Goal: Find specific page/section: Find specific page/section

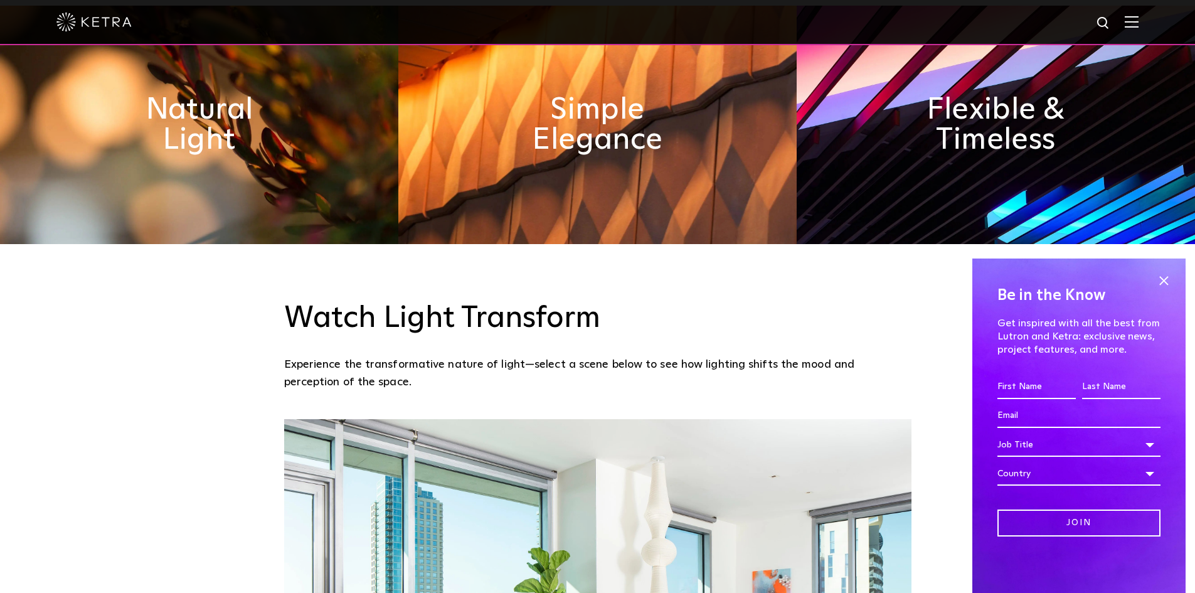
scroll to position [816, 0]
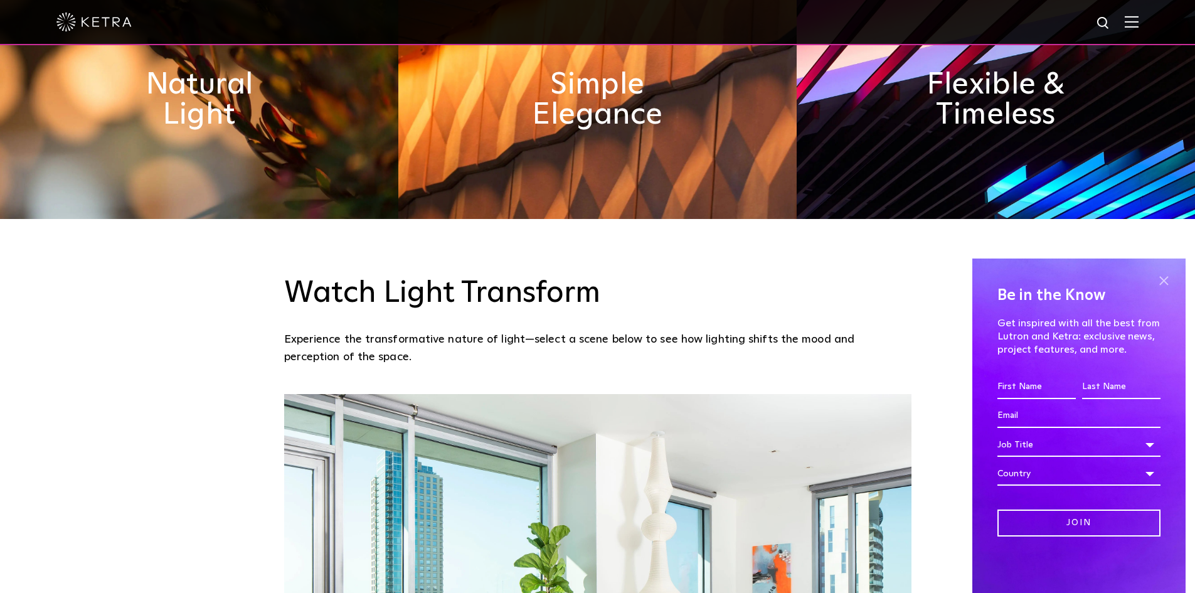
click at [1162, 281] on span at bounding box center [1164, 280] width 19 height 19
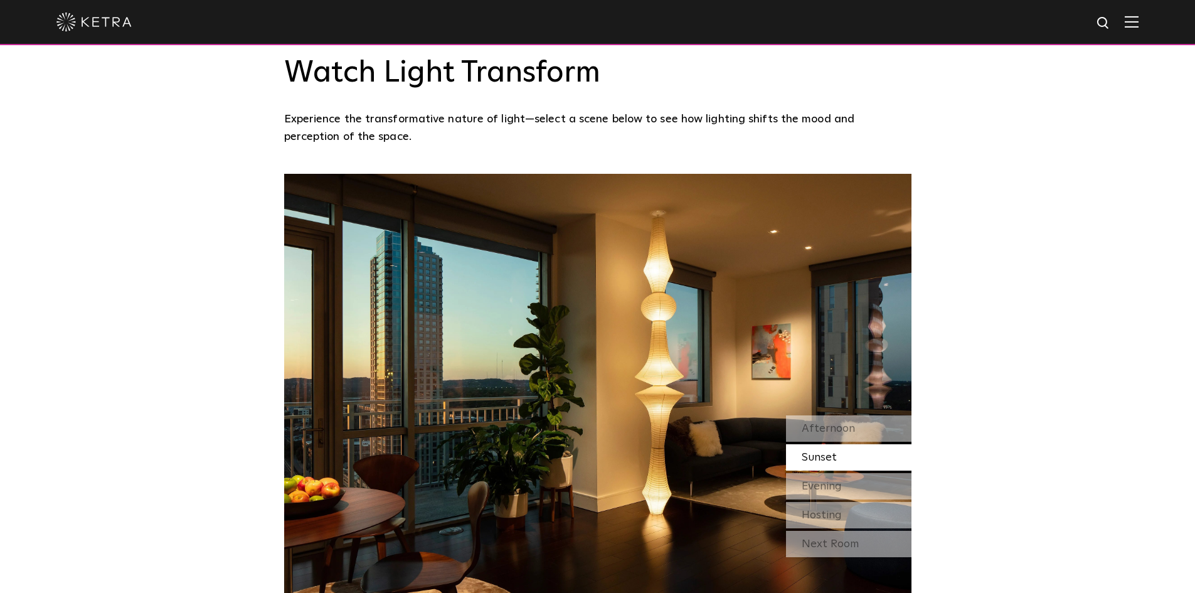
scroll to position [1067, 0]
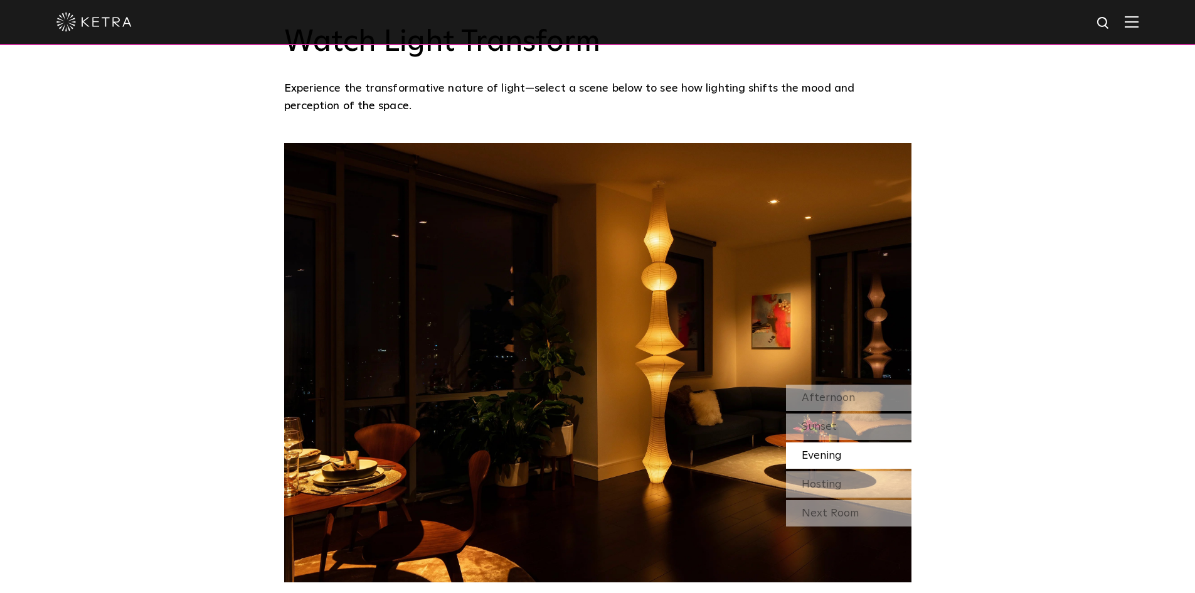
click at [806, 459] on span "Evening" at bounding box center [822, 455] width 40 height 11
click at [811, 476] on div "Hosting" at bounding box center [849, 484] width 126 height 26
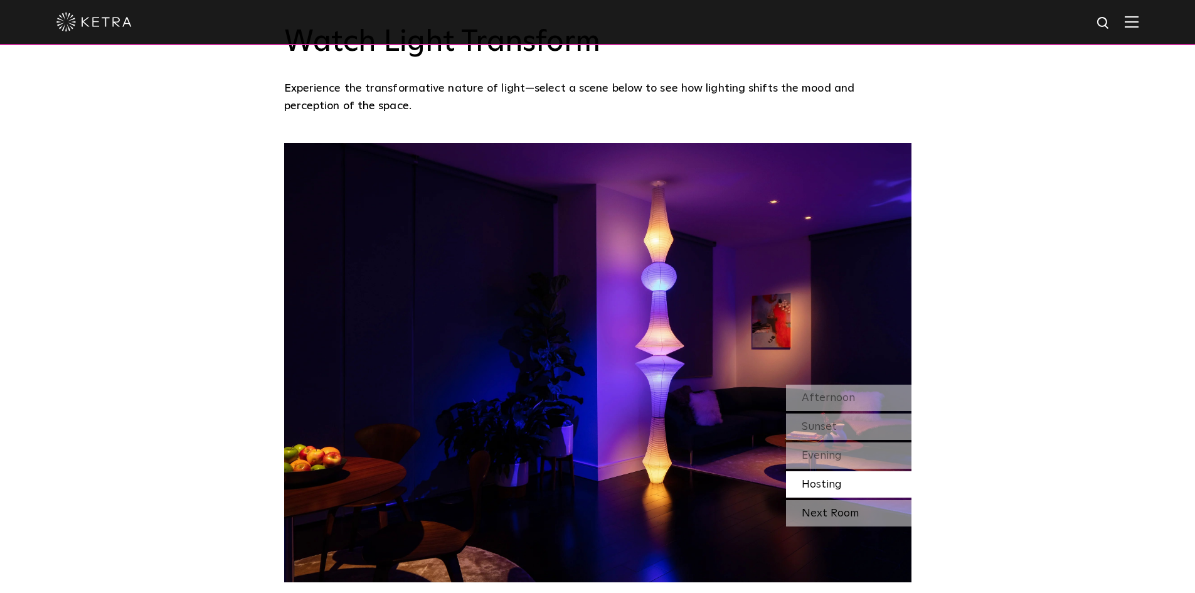
click at [811, 511] on div "Next Room" at bounding box center [849, 513] width 126 height 26
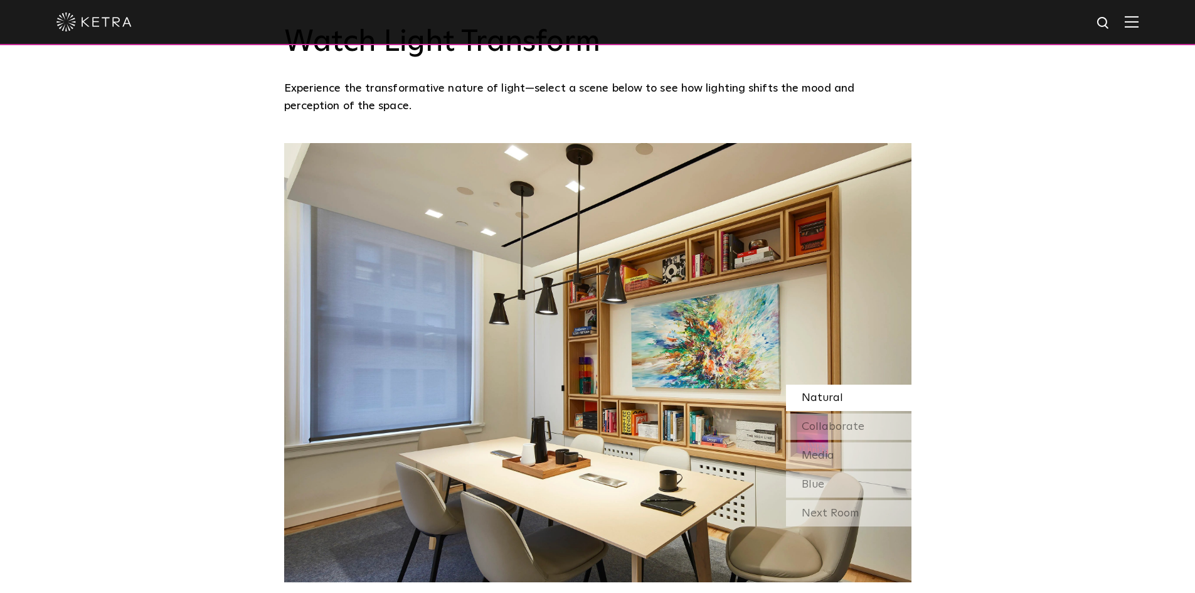
click at [828, 393] on span "Natural" at bounding box center [822, 397] width 41 height 11
click at [828, 424] on span "Collaborate" at bounding box center [833, 426] width 63 height 11
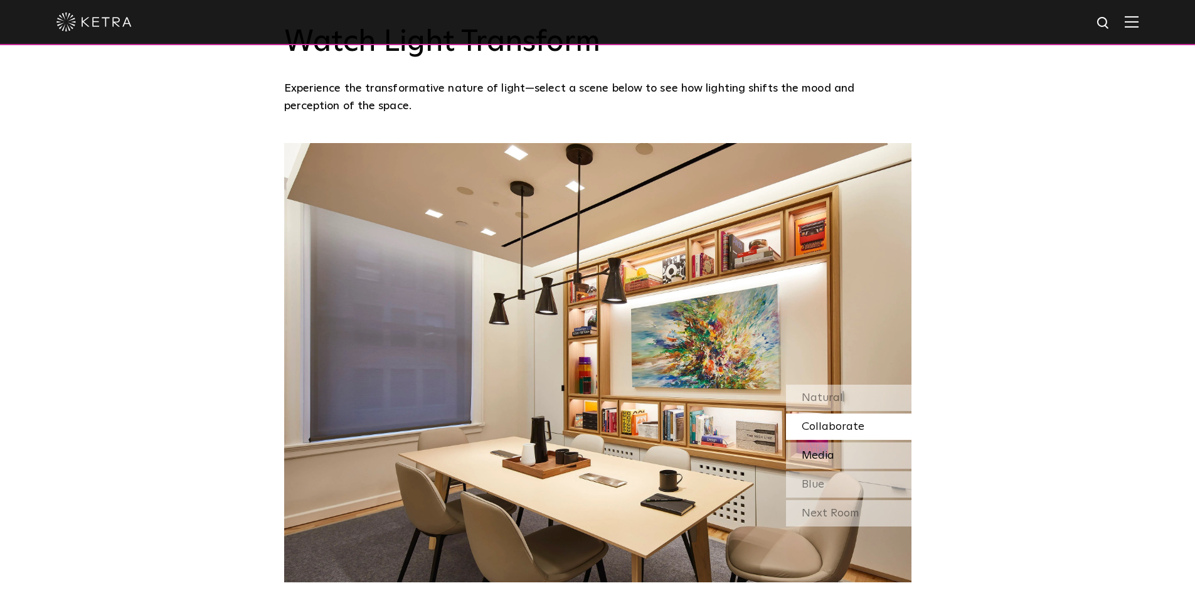
click at [826, 451] on span "Media" at bounding box center [818, 455] width 33 height 11
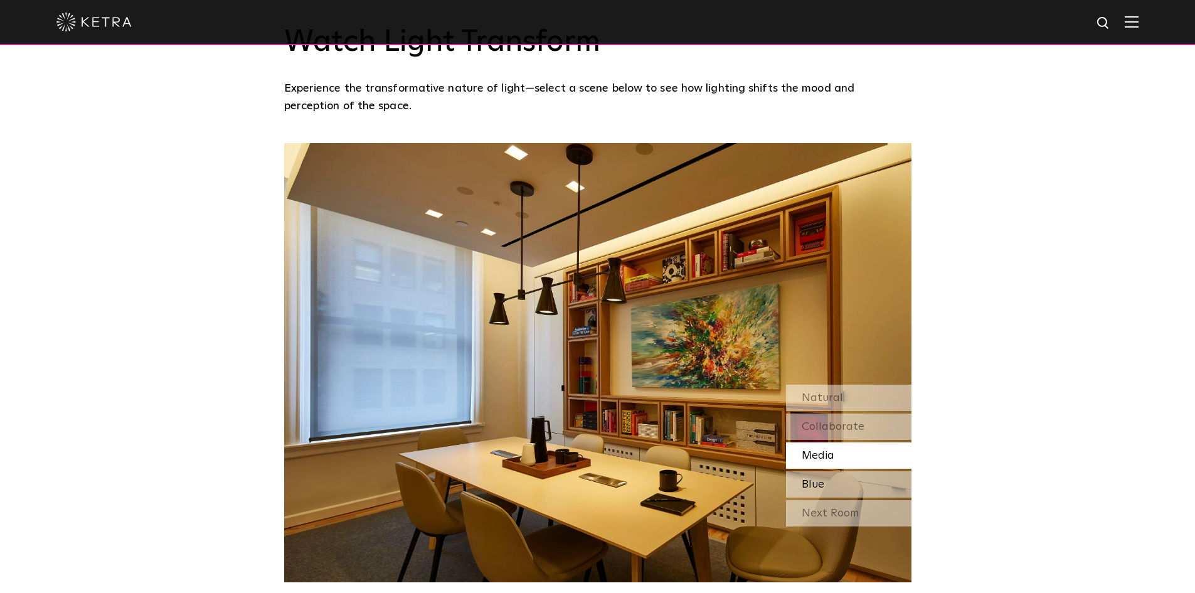
click at [821, 476] on div "Blue" at bounding box center [849, 484] width 126 height 26
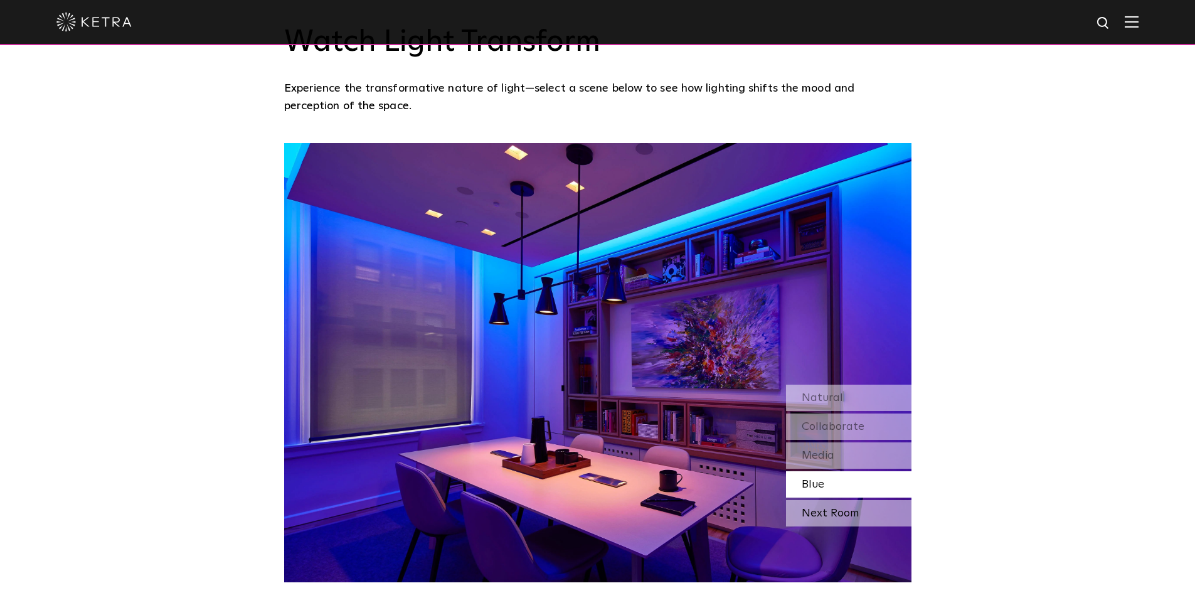
click at [805, 513] on div "Next Room" at bounding box center [849, 513] width 126 height 26
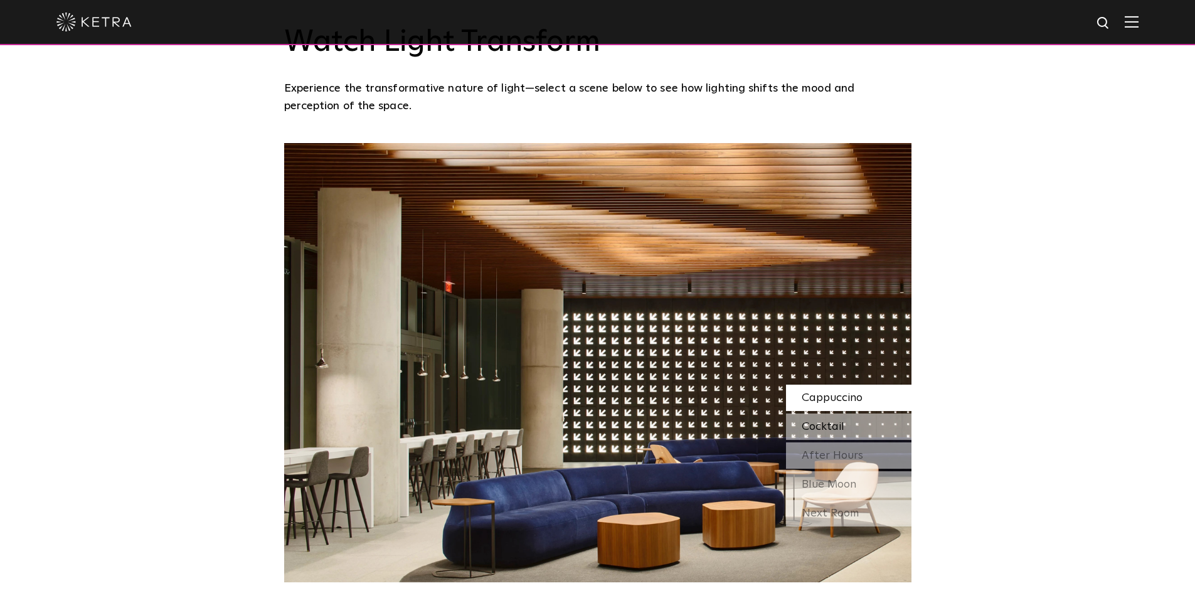
click at [833, 424] on span "Cocktail" at bounding box center [823, 426] width 43 height 11
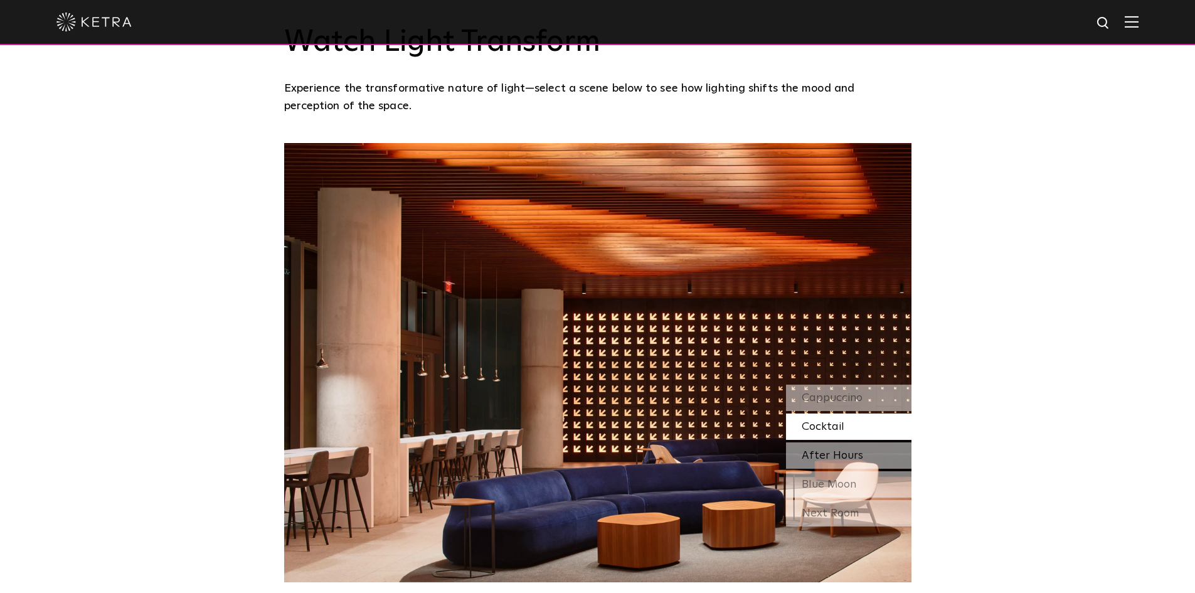
click at [836, 450] on span "After Hours" at bounding box center [832, 455] width 61 height 11
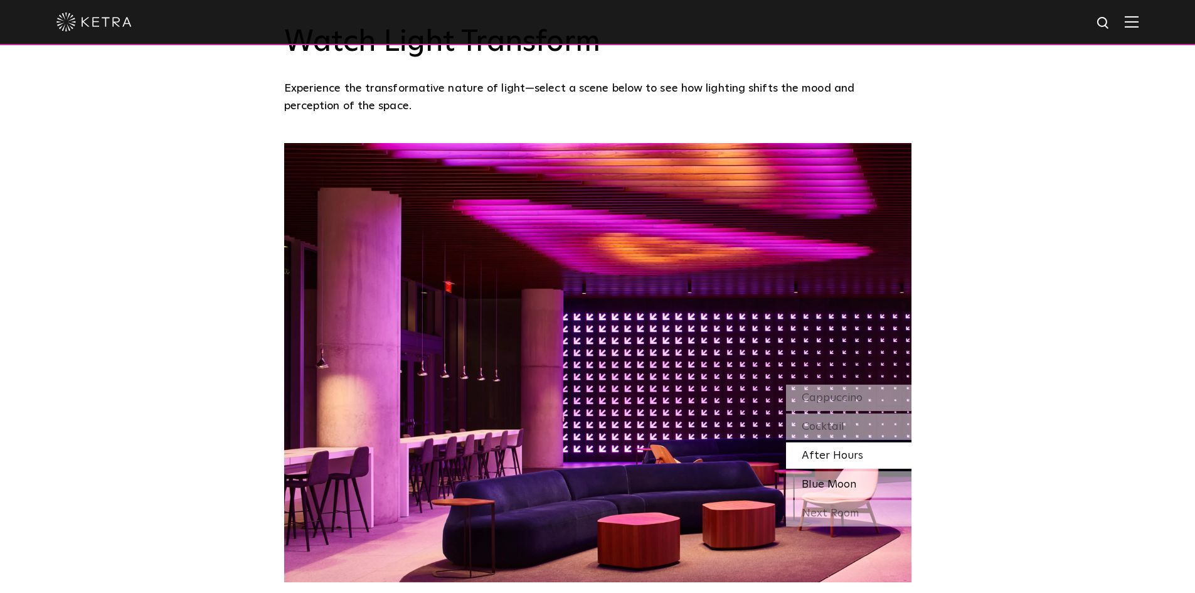
click at [835, 479] on span "Blue Moon" at bounding box center [829, 484] width 55 height 11
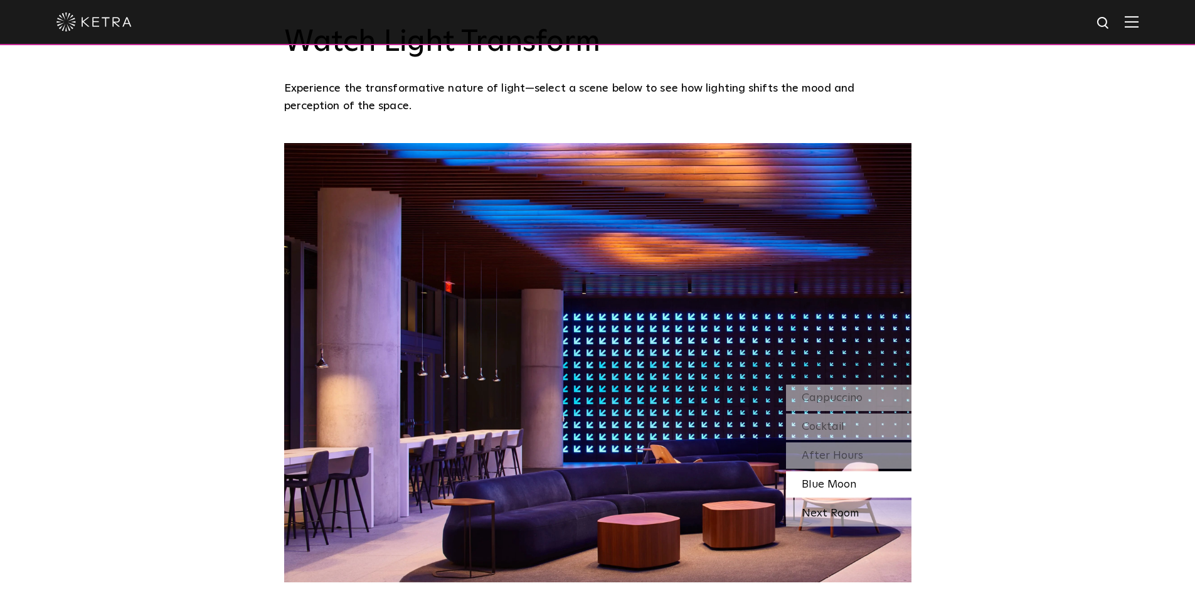
click at [831, 511] on div "Next Room" at bounding box center [849, 513] width 126 height 26
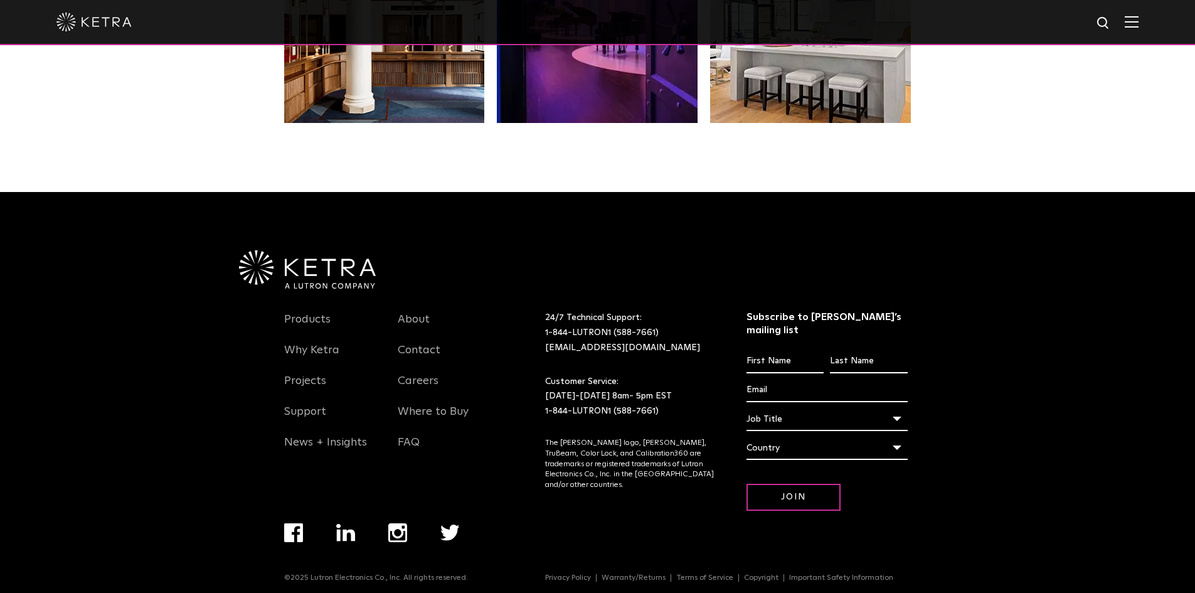
scroll to position [2639, 0]
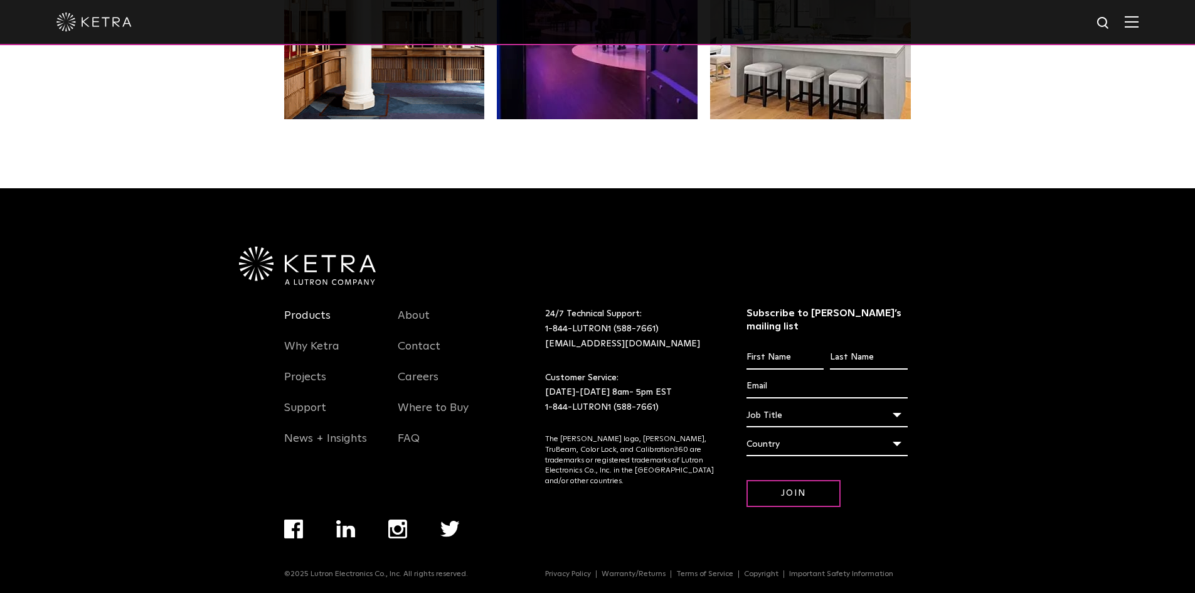
click at [301, 309] on link "Products" at bounding box center [307, 323] width 46 height 29
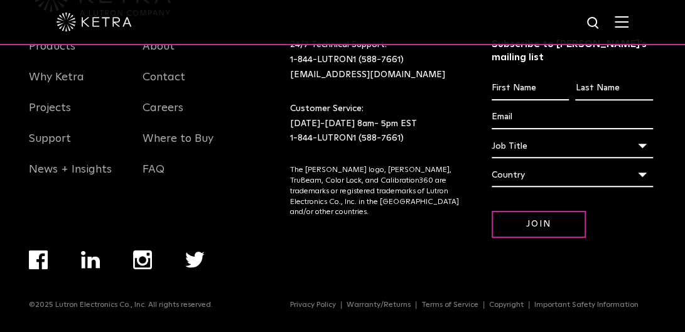
scroll to position [2414, 0]
